Goal: Find contact information: Find contact information

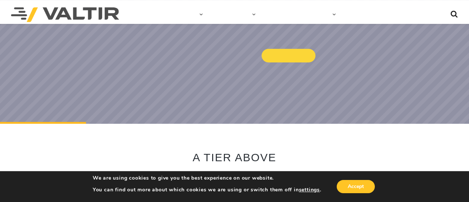
scroll to position [155, 0]
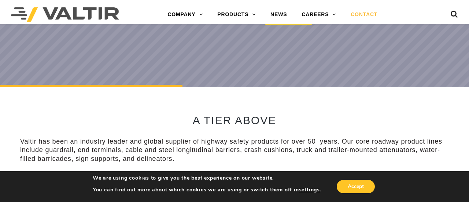
click at [370, 13] on link "CONTACT" at bounding box center [364, 14] width 41 height 15
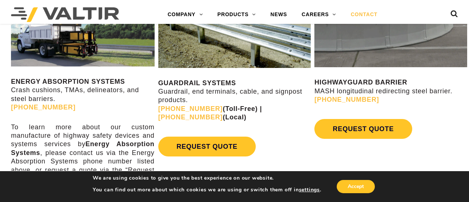
scroll to position [427, 0]
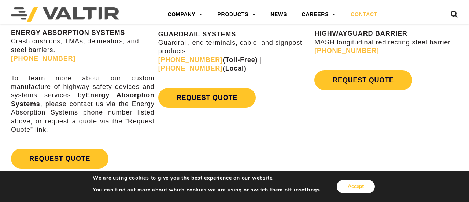
click at [353, 185] on button "Accept" at bounding box center [356, 186] width 38 height 13
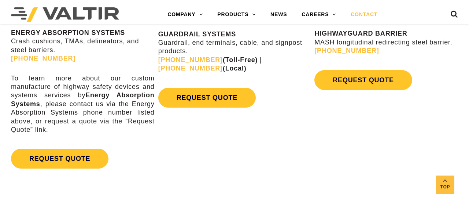
scroll to position [389, 0]
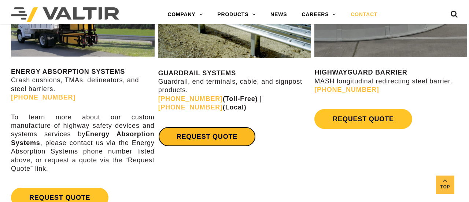
click at [195, 134] on link "REQUEST QUOTE" at bounding box center [207, 136] width 98 height 20
click at [199, 137] on link "REQUEST QUOTE" at bounding box center [207, 136] width 98 height 20
